Goal: Task Accomplishment & Management: Use online tool/utility

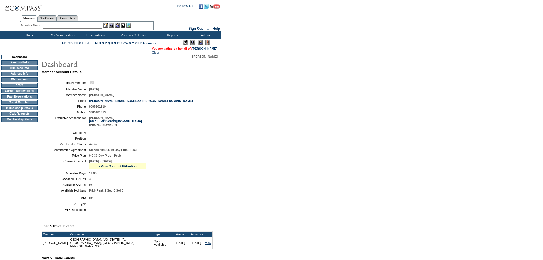
click at [199, 42] on img at bounding box center [200, 42] width 5 height 5
click at [13, 116] on td "CWL Requests" at bounding box center [19, 113] width 36 height 5
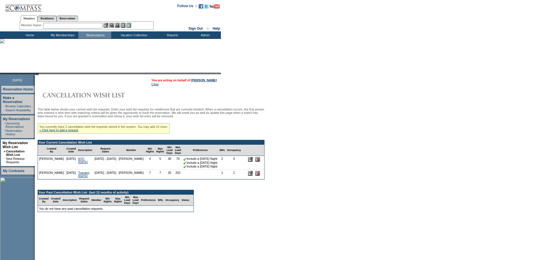
click at [66, 25] on input "text" at bounding box center [72, 26] width 59 height 6
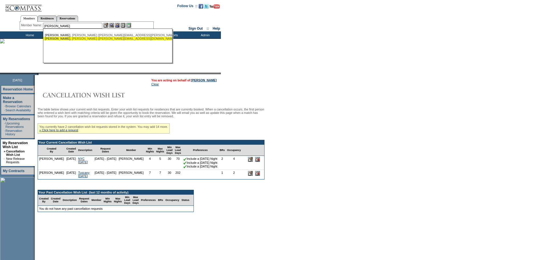
click at [73, 39] on div "Axelrod , Terry (terry@benevon.com)" at bounding box center [107, 38] width 125 height 3
type input "Axelrod, Terry (terry@benevon.com)"
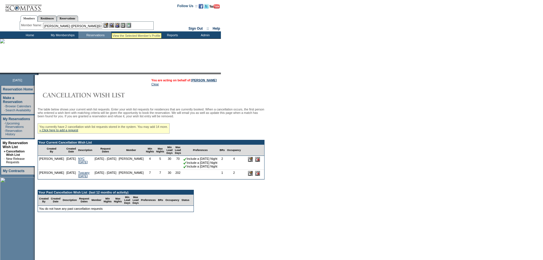
click at [112, 25] on img at bounding box center [111, 25] width 5 height 5
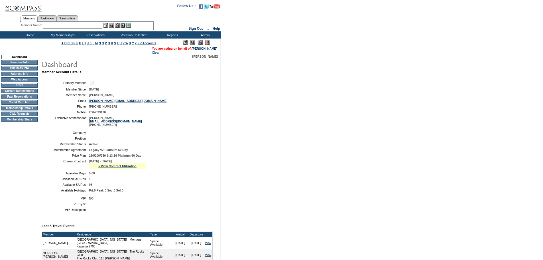
click at [200, 44] on img at bounding box center [200, 42] width 5 height 5
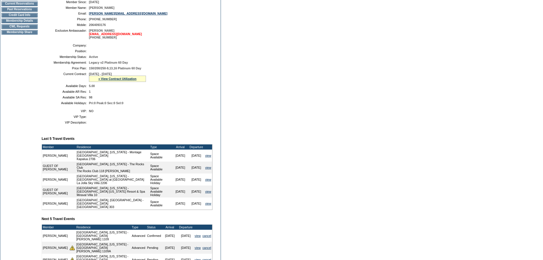
scroll to position [29, 0]
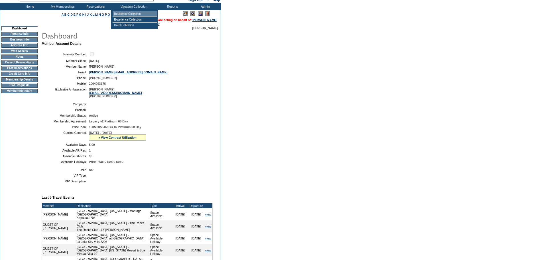
click at [131, 13] on td "Residence Collection" at bounding box center [135, 14] width 45 height 6
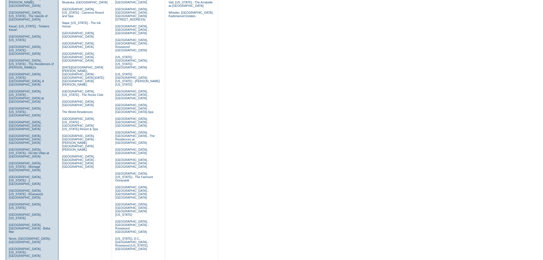
scroll to position [200, 0]
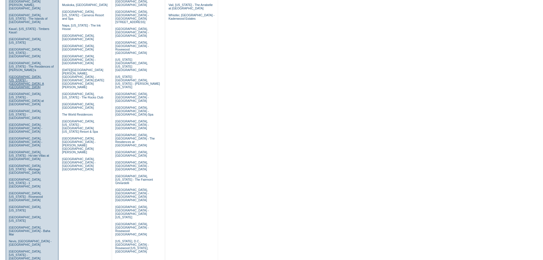
drag, startPoint x: 26, startPoint y: 26, endPoint x: 28, endPoint y: 30, distance: 3.8
click at [26, 75] on link "Kona, Hawaii - Kona Village, A Rosewood Resort" at bounding box center [26, 82] width 35 height 14
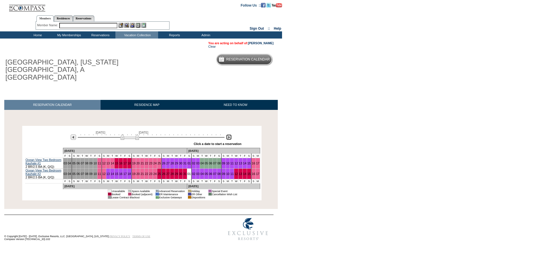
click at [229, 134] on img at bounding box center [228, 136] width 5 height 5
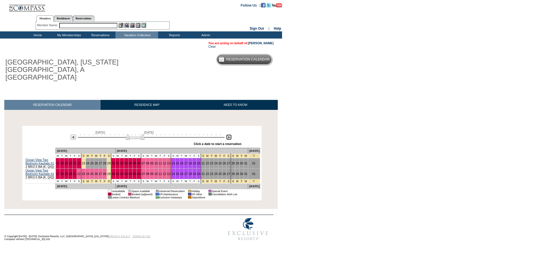
click at [229, 134] on img at bounding box center [228, 136] width 5 height 5
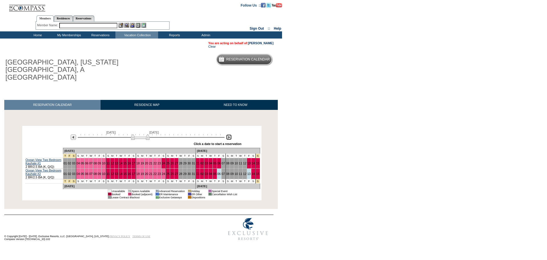
click at [229, 134] on img at bounding box center [228, 136] width 5 height 5
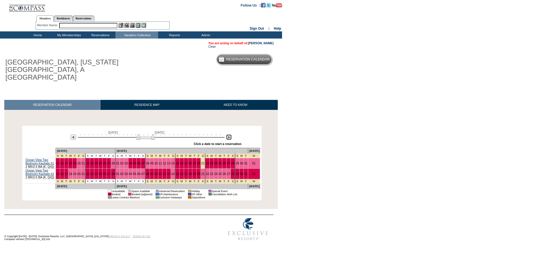
click at [229, 134] on img at bounding box center [228, 136] width 5 height 5
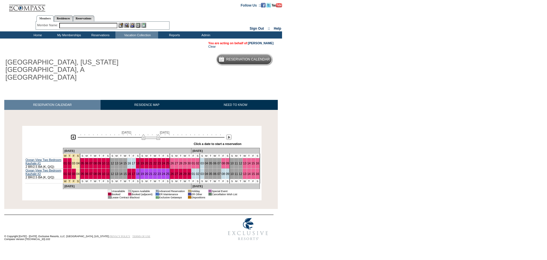
click at [72, 134] on img at bounding box center [73, 136] width 5 height 5
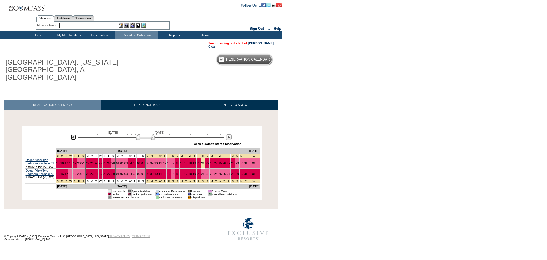
click at [73, 134] on img at bounding box center [73, 136] width 5 height 5
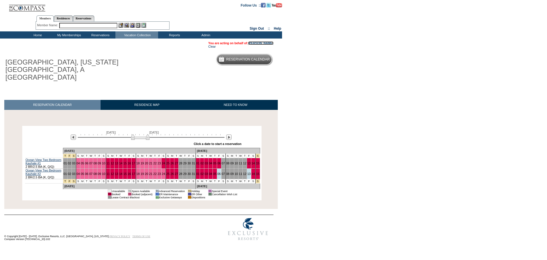
click at [264, 42] on link "[PERSON_NAME]" at bounding box center [260, 42] width 25 height 3
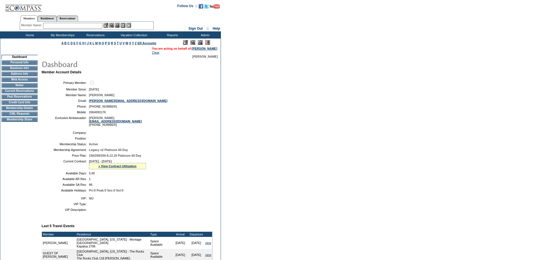
click at [15, 116] on td "CWL Requests" at bounding box center [19, 113] width 36 height 5
